Goal: Download file/media

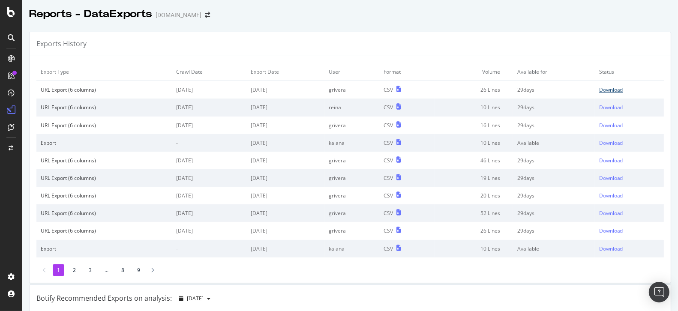
click at [613, 90] on div "Download" at bounding box center [611, 89] width 24 height 7
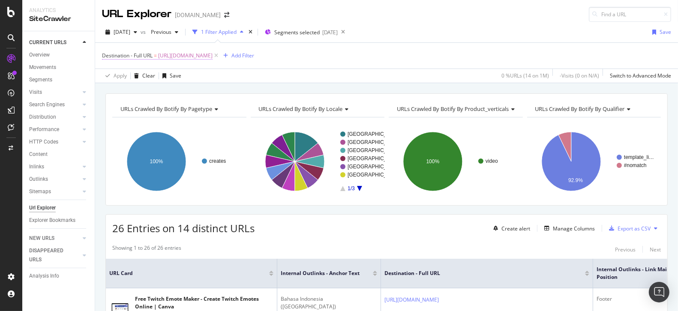
click at [204, 53] on span "[URL][DOMAIN_NAME]" at bounding box center [185, 56] width 54 height 12
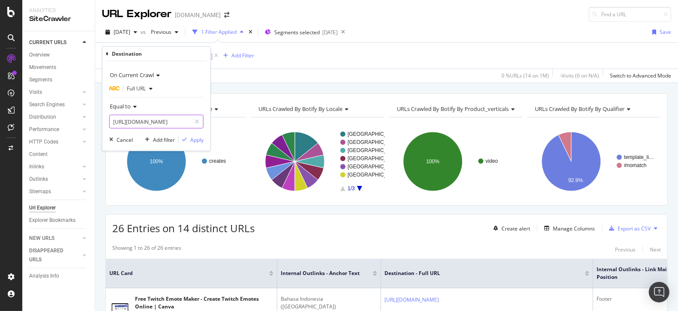
click at [158, 120] on input "[URL][DOMAIN_NAME]" at bounding box center [150, 122] width 81 height 14
paste input "label/bir"
type input "[URL][DOMAIN_NAME]"
click at [200, 143] on div "Apply" at bounding box center [191, 140] width 25 height 8
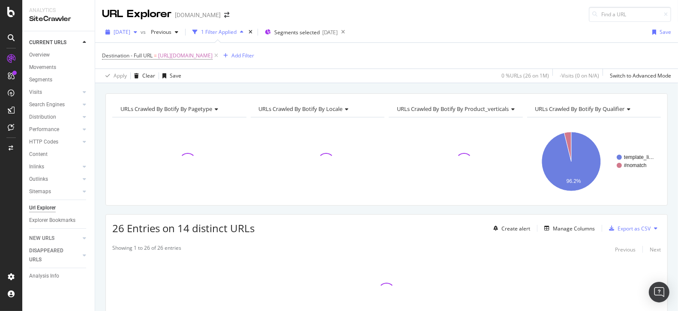
click at [141, 32] on div "button" at bounding box center [135, 32] width 10 height 5
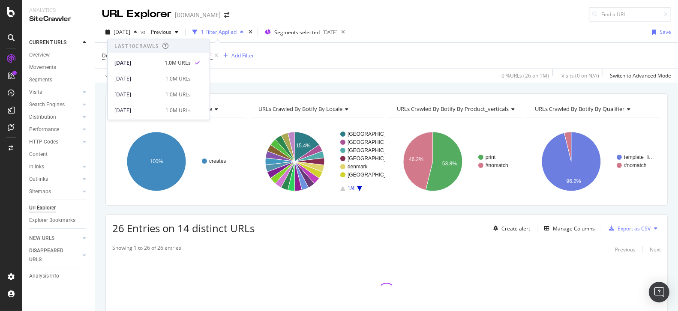
click at [452, 22] on div "[DATE] vs Previous 1 Filter Applied Segments selected [DATE] Save Destination -…" at bounding box center [386, 52] width 583 height 61
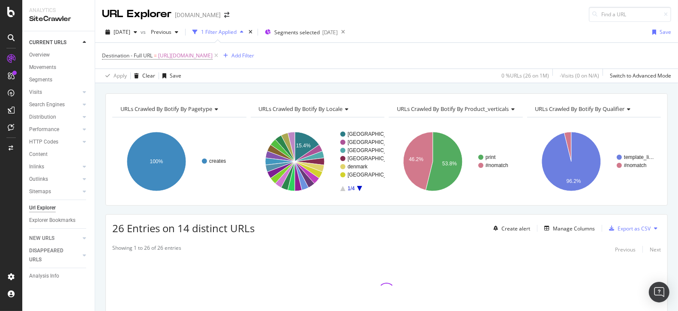
scroll to position [60, 0]
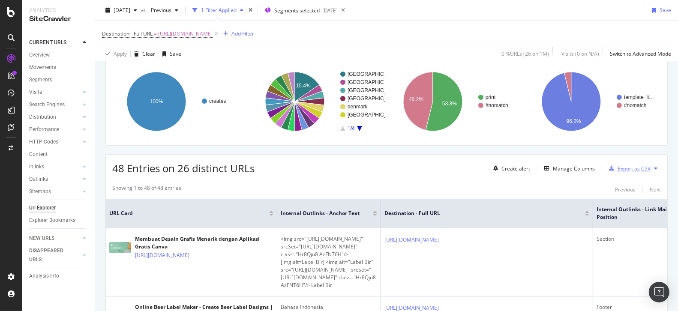
click at [638, 171] on div "Export as CSV" at bounding box center [628, 168] width 45 height 13
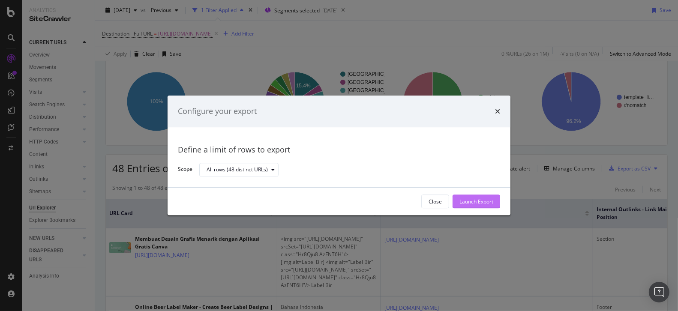
click at [473, 207] on div "Launch Export" at bounding box center [476, 201] width 34 height 13
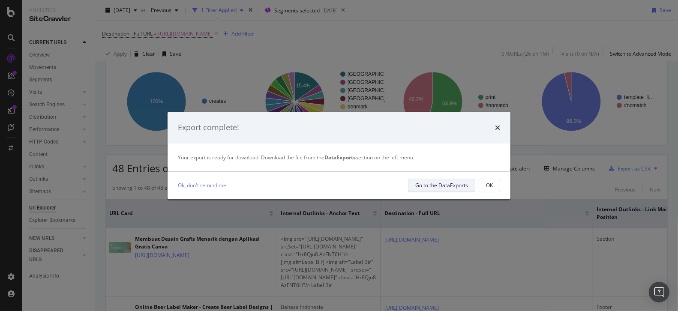
click at [453, 186] on div "Go to the DataExports" at bounding box center [441, 185] width 53 height 7
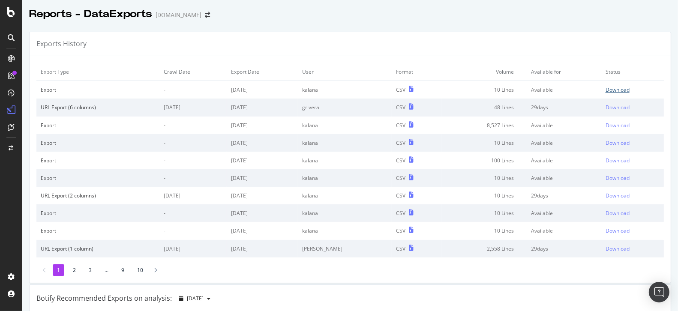
click at [619, 90] on div "Download" at bounding box center [618, 89] width 24 height 7
click at [396, 33] on div "Exports History" at bounding box center [350, 44] width 641 height 24
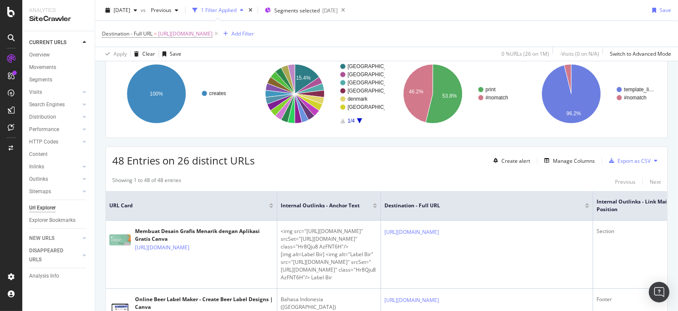
scroll to position [49, 0]
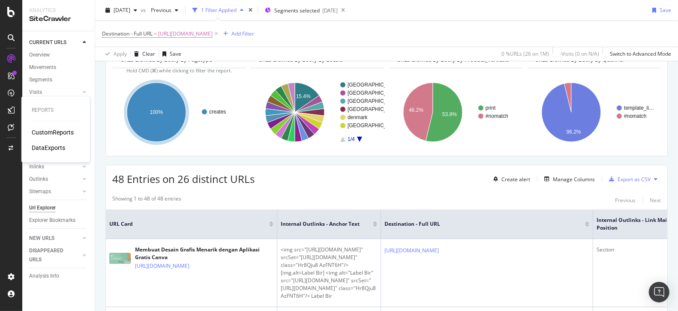
click at [51, 149] on div "DataExports" at bounding box center [48, 148] width 33 height 9
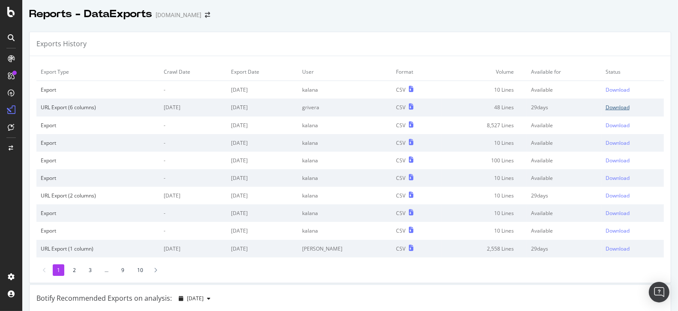
click at [619, 108] on div "Download" at bounding box center [618, 107] width 24 height 7
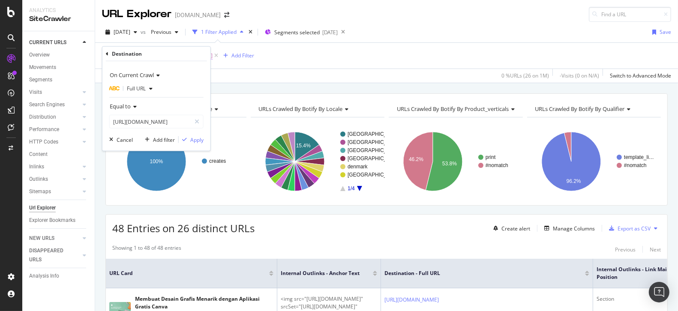
click at [213, 56] on span "[URL][DOMAIN_NAME]" at bounding box center [185, 56] width 54 height 12
click at [156, 124] on input "[URL][DOMAIN_NAME]" at bounding box center [150, 122] width 81 height 14
paste input "menu-makanan/kontinental"
type input "[URL][DOMAIN_NAME]"
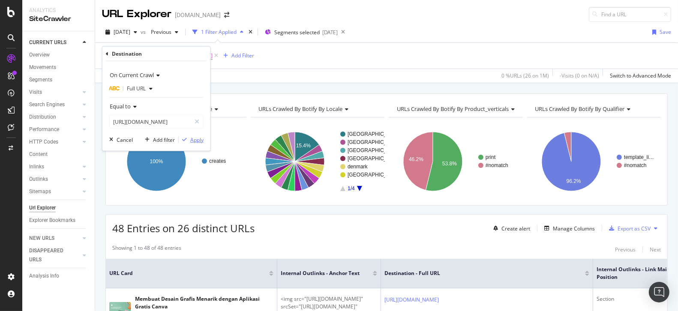
click at [201, 142] on div "Apply" at bounding box center [196, 139] width 13 height 7
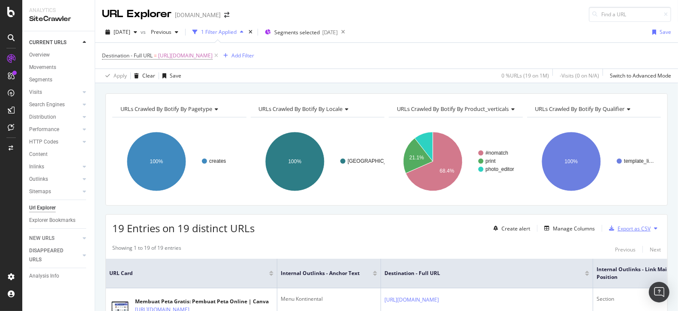
click at [621, 231] on div "Export as CSV" at bounding box center [628, 228] width 45 height 13
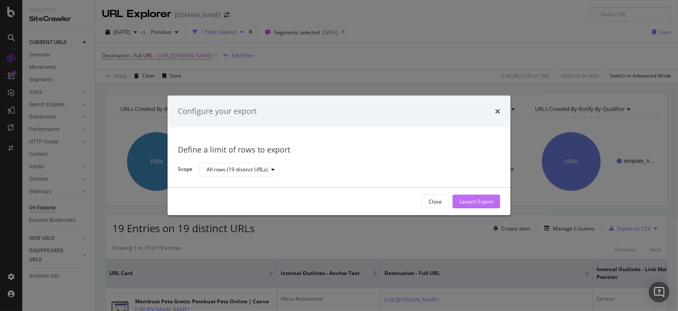
click at [490, 204] on div "Launch Export" at bounding box center [476, 201] width 34 height 7
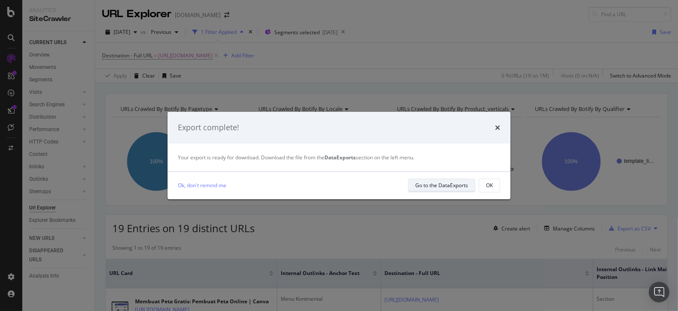
click at [439, 184] on div "Go to the DataExports" at bounding box center [441, 185] width 53 height 7
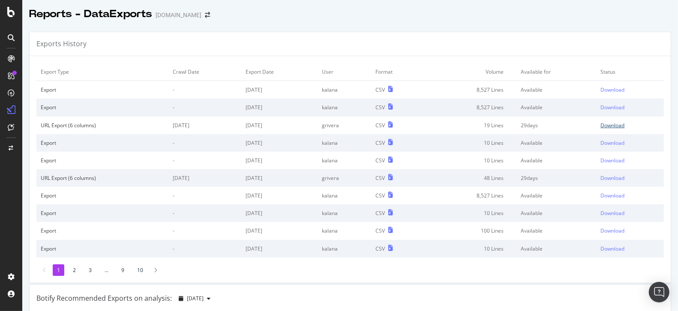
click at [613, 123] on div "Download" at bounding box center [613, 125] width 24 height 7
